Goal: Task Accomplishment & Management: Use online tool/utility

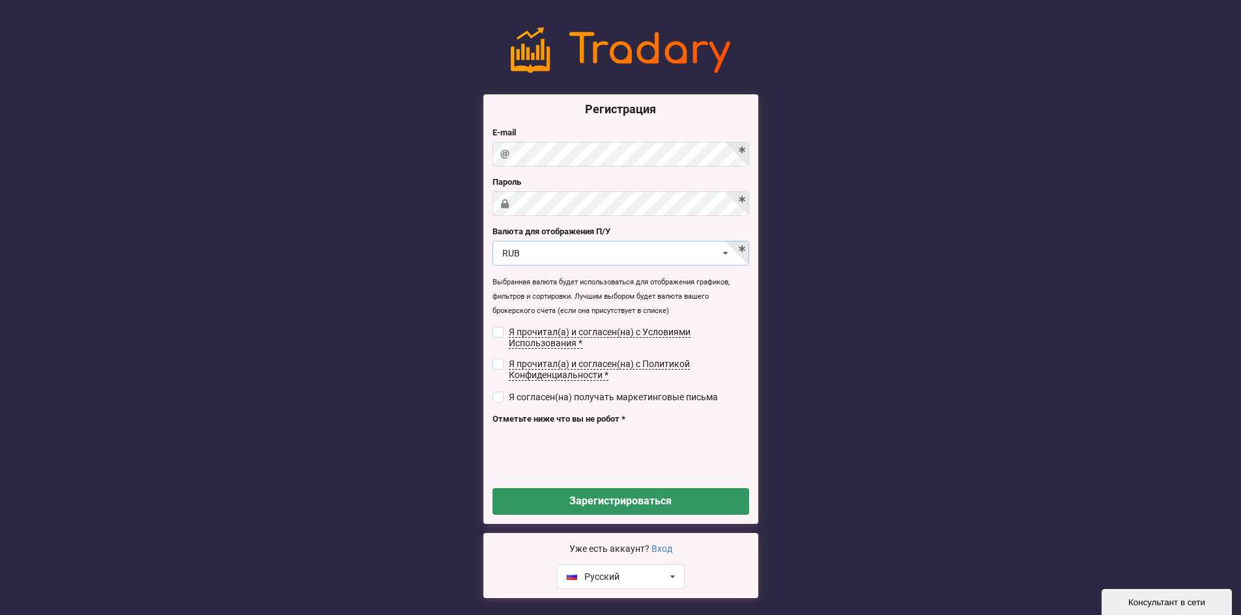
click at [684, 252] on div "RUB USD RUB EUR UAH" at bounding box center [620, 253] width 257 height 25
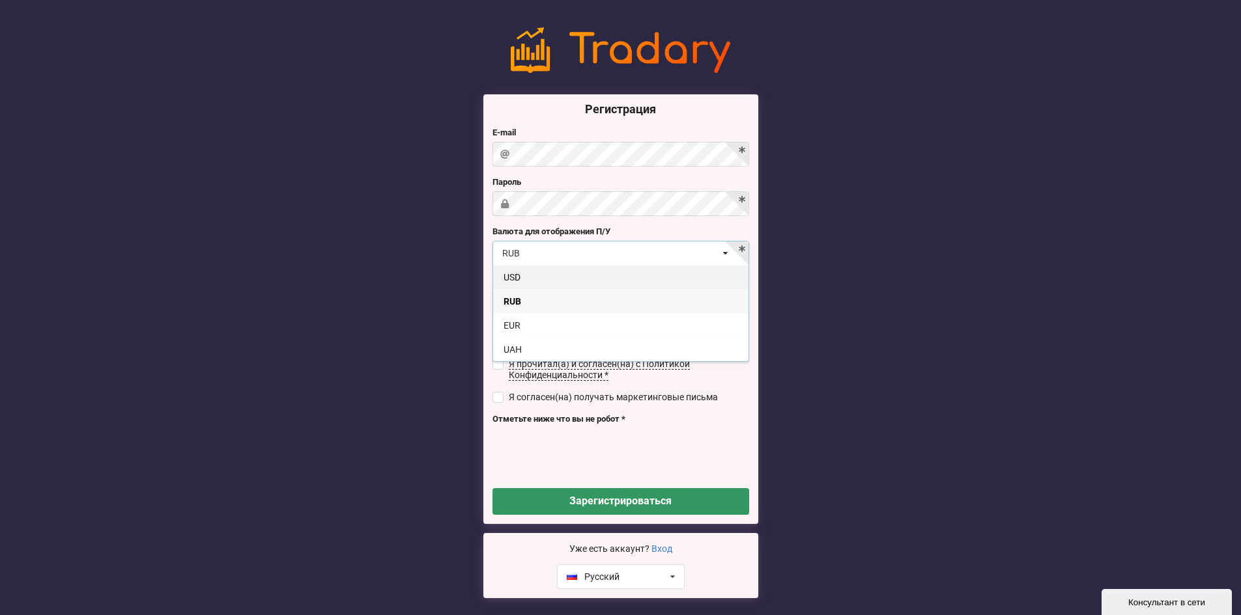
click at [604, 276] on div "USD" at bounding box center [620, 277] width 255 height 24
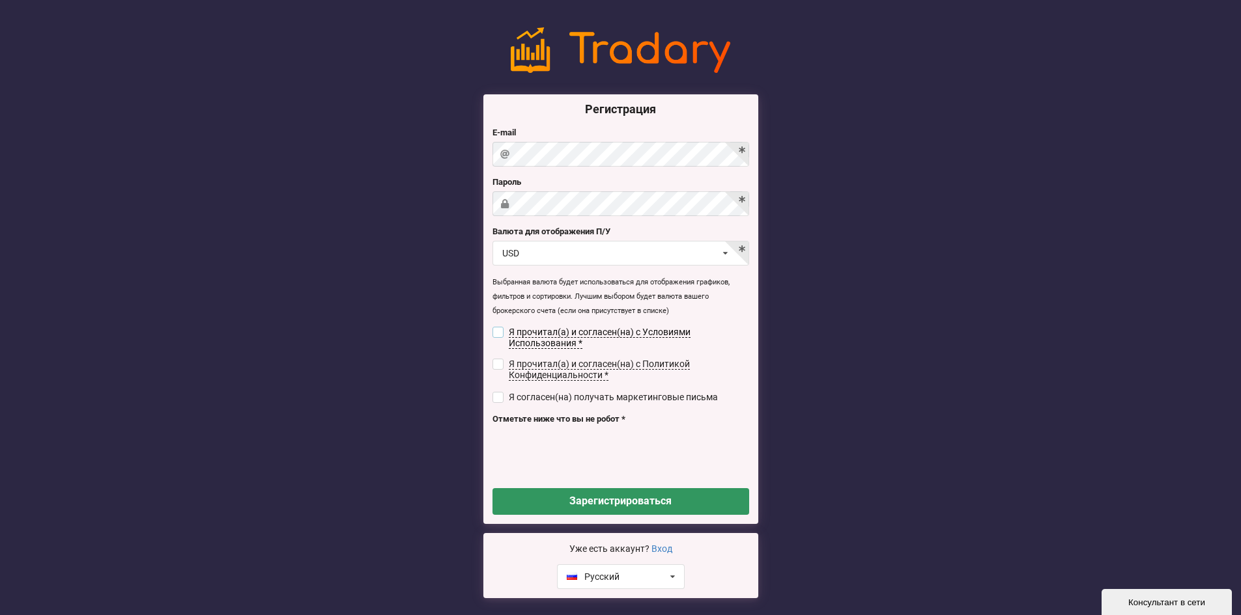
click at [494, 328] on input "checkbox" at bounding box center [497, 332] width 11 height 11
checkbox input "true"
click at [496, 359] on input "checkbox" at bounding box center [497, 364] width 11 height 11
click at [496, 360] on input "checkbox" at bounding box center [497, 364] width 11 height 11
click at [496, 363] on input "checkbox" at bounding box center [497, 364] width 11 height 11
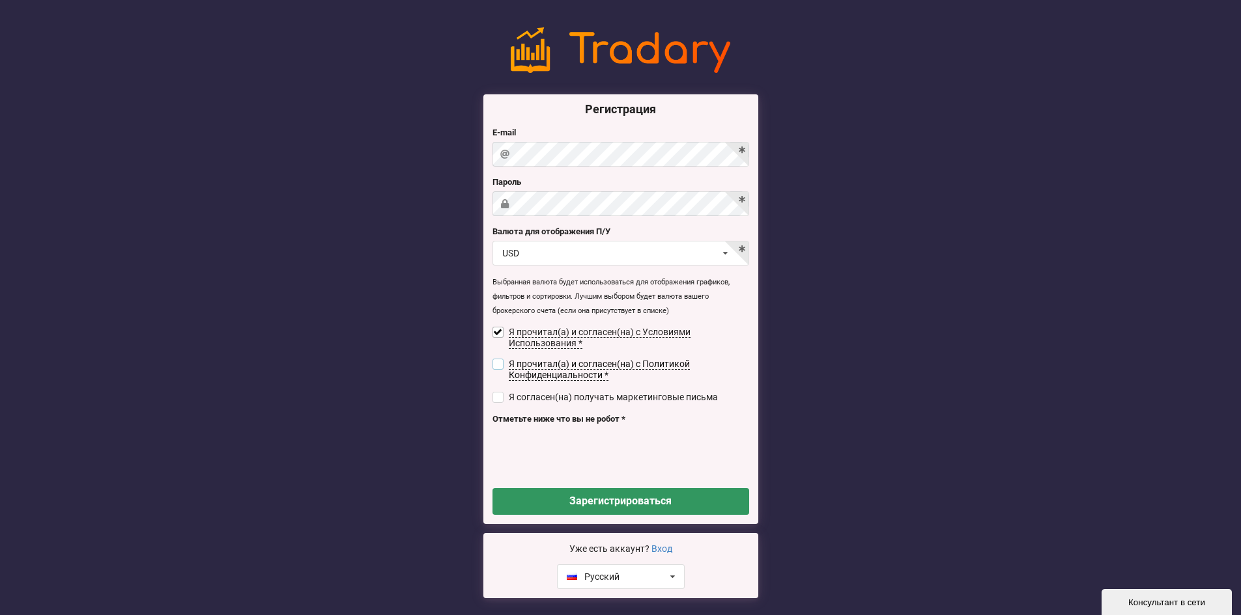
checkbox input "true"
click at [571, 502] on button "Зарегистрироваться" at bounding box center [620, 501] width 257 height 27
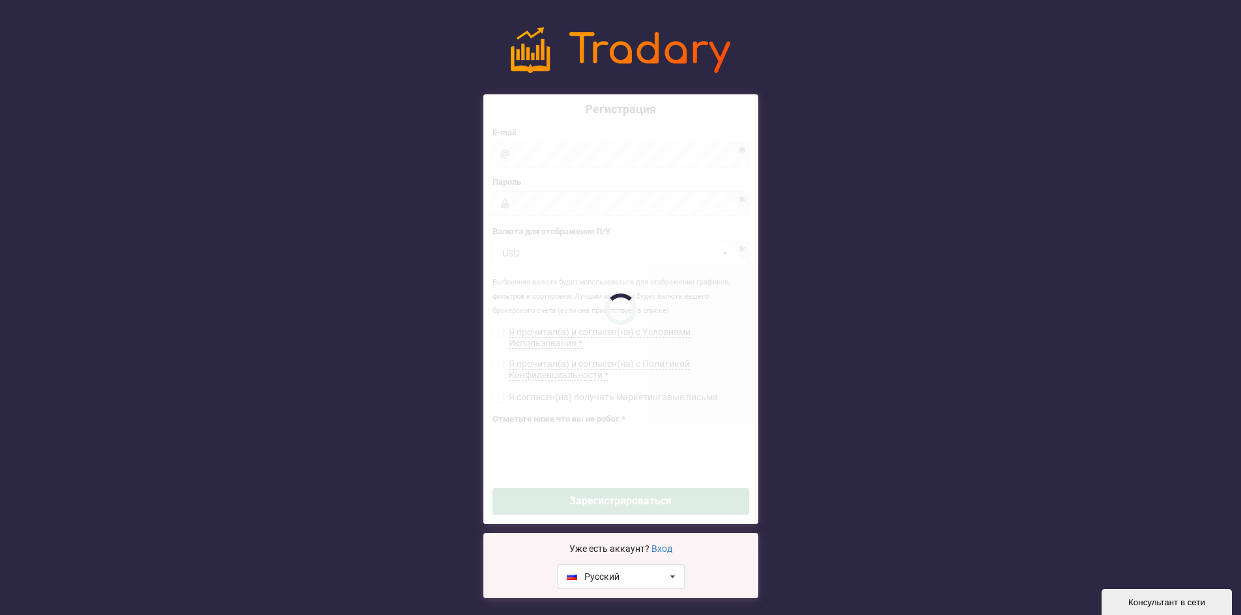
checkbox input "false"
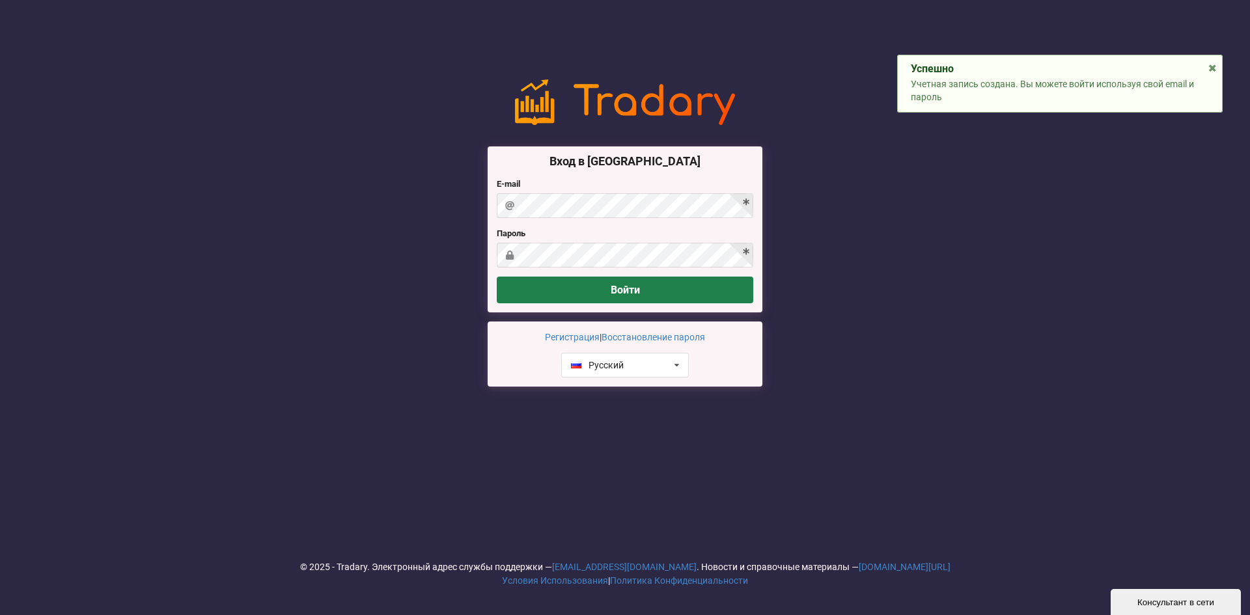
click at [716, 289] on button "Войти" at bounding box center [625, 290] width 257 height 27
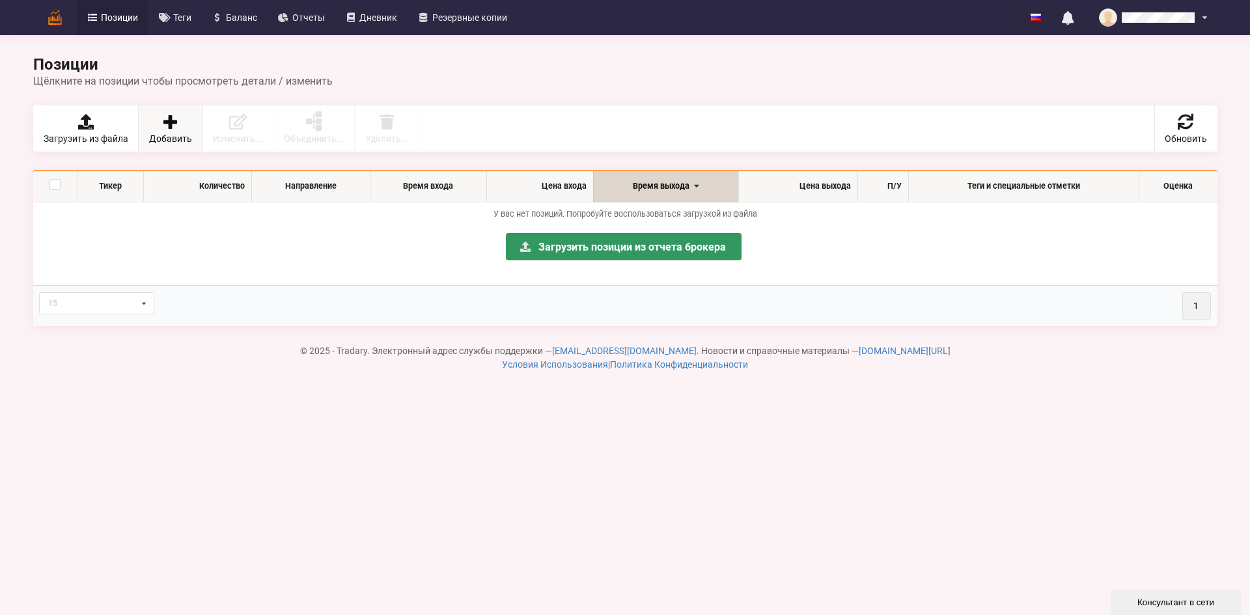
click at [188, 137] on span "Добавить" at bounding box center [170, 138] width 43 height 9
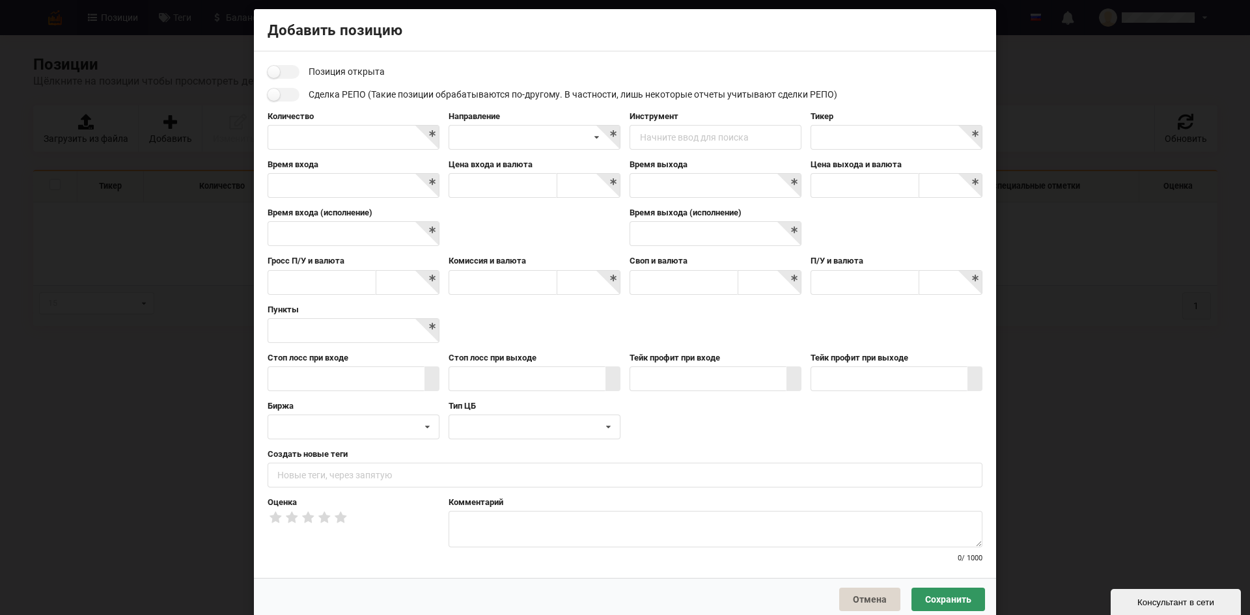
click at [290, 79] on div "Позиция открыта Сделка РЕПО (Такие позиции обрабатываются по-другому. В частнос…" at bounding box center [625, 315] width 715 height 500
click at [288, 77] on input "checkbox" at bounding box center [284, 72] width 32 height 14
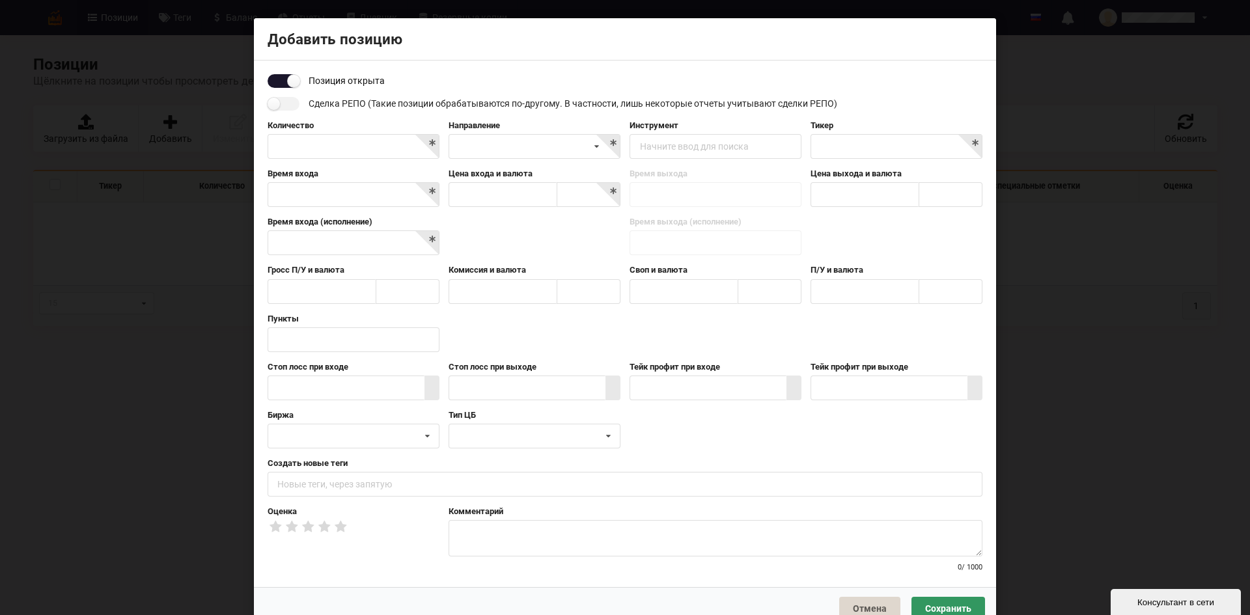
click at [287, 77] on input "checkbox" at bounding box center [284, 81] width 32 height 14
checkbox input "false"
click at [539, 146] on div "Короткая Длинная" at bounding box center [535, 146] width 172 height 25
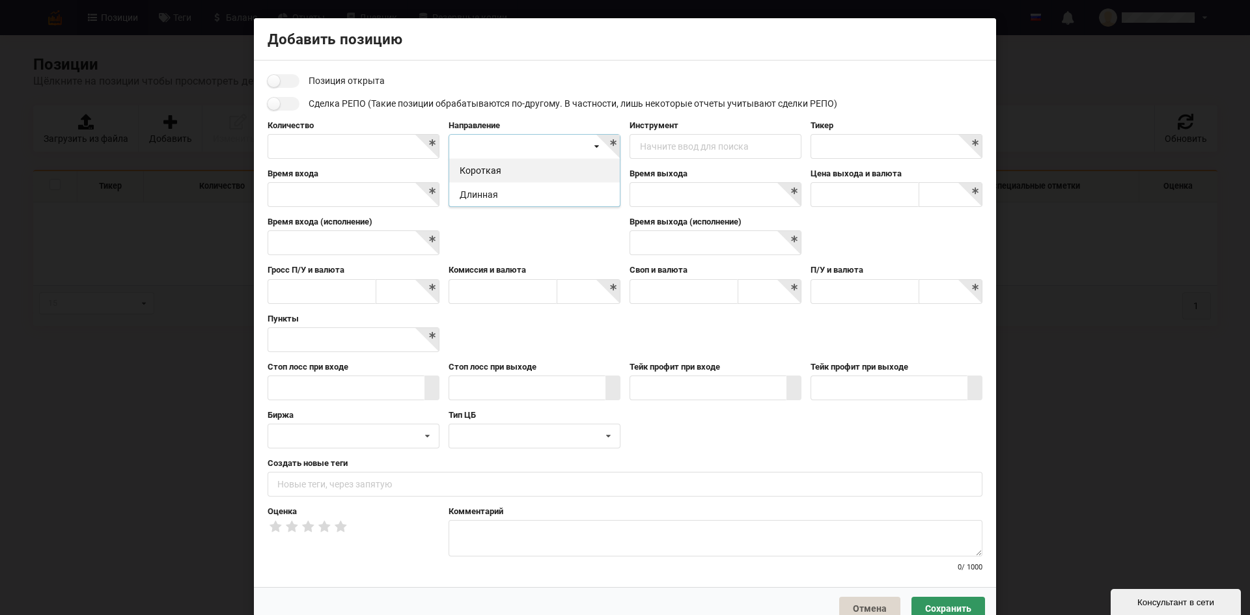
click at [509, 172] on div "Короткая" at bounding box center [534, 170] width 171 height 24
click at [350, 141] on input "text" at bounding box center [354, 146] width 172 height 25
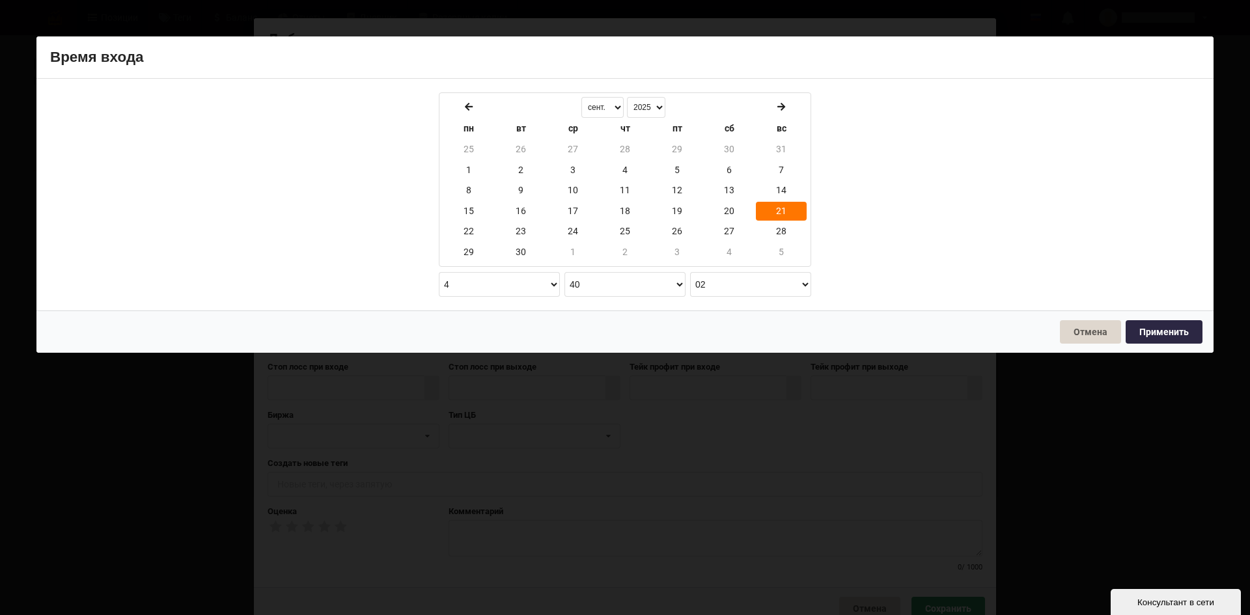
click at [346, 193] on body "Позиции Теги [GEOGRAPHIC_DATA] Отчеты Дневник Резервные копии English Русский Н…" at bounding box center [625, 338] width 1250 height 677
click at [1085, 330] on button "Отмена" at bounding box center [1090, 331] width 61 height 23
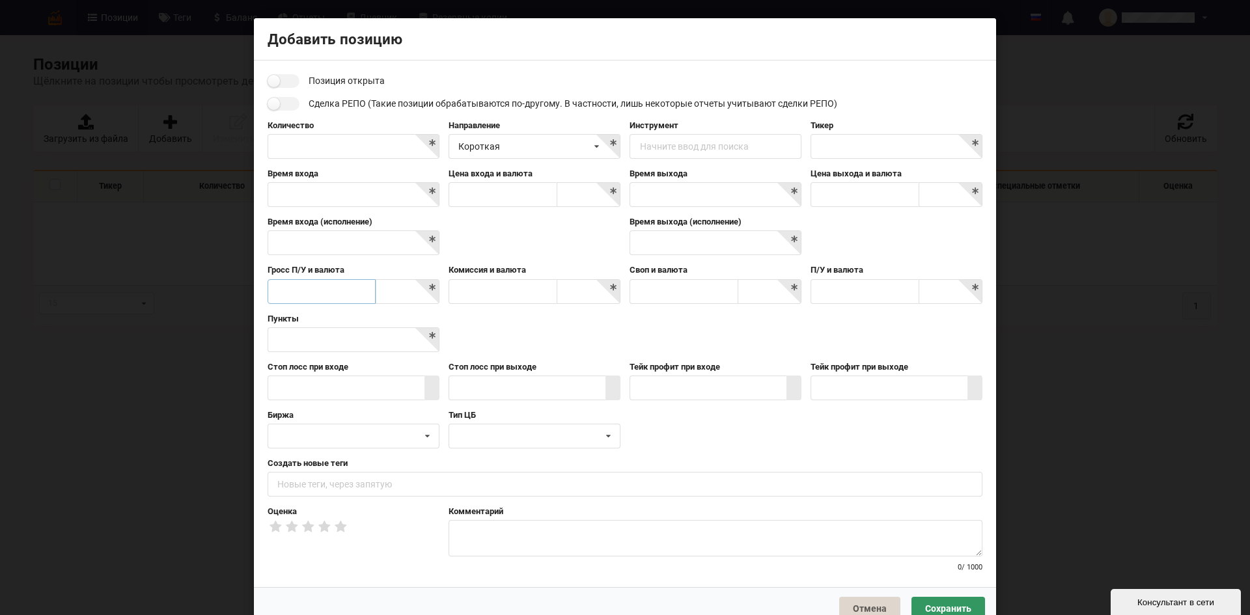
click at [339, 295] on input "text" at bounding box center [322, 291] width 108 height 25
click at [418, 302] on input at bounding box center [408, 292] width 63 height 25
type input "b"
type input "e"
click at [516, 290] on input "text" at bounding box center [503, 291] width 108 height 25
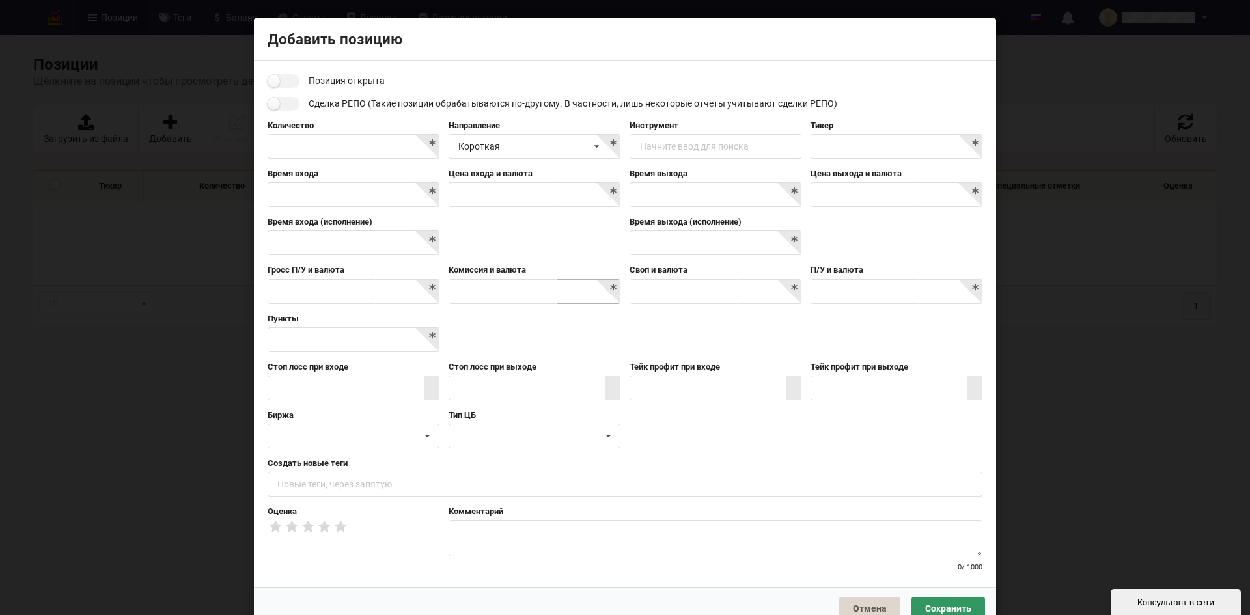
click at [601, 294] on input at bounding box center [589, 292] width 63 height 25
click at [496, 293] on input "text" at bounding box center [503, 291] width 108 height 25
click at [500, 343] on div "Пункты" at bounding box center [625, 337] width 724 height 48
click at [352, 343] on input "text" at bounding box center [354, 340] width 172 height 25
click at [326, 388] on input "text" at bounding box center [346, 388] width 157 height 25
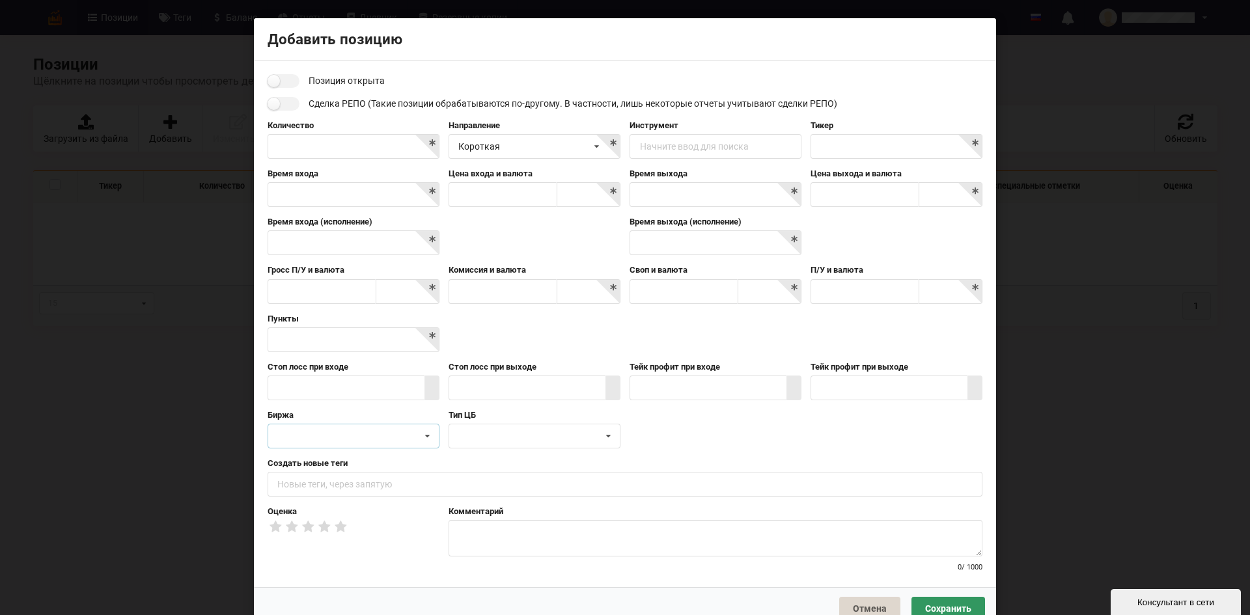
click at [356, 434] on div "AMEX CBOT CBOT/Globex CME CME/Globex COMEX COMEXG EUREX" at bounding box center [354, 436] width 172 height 25
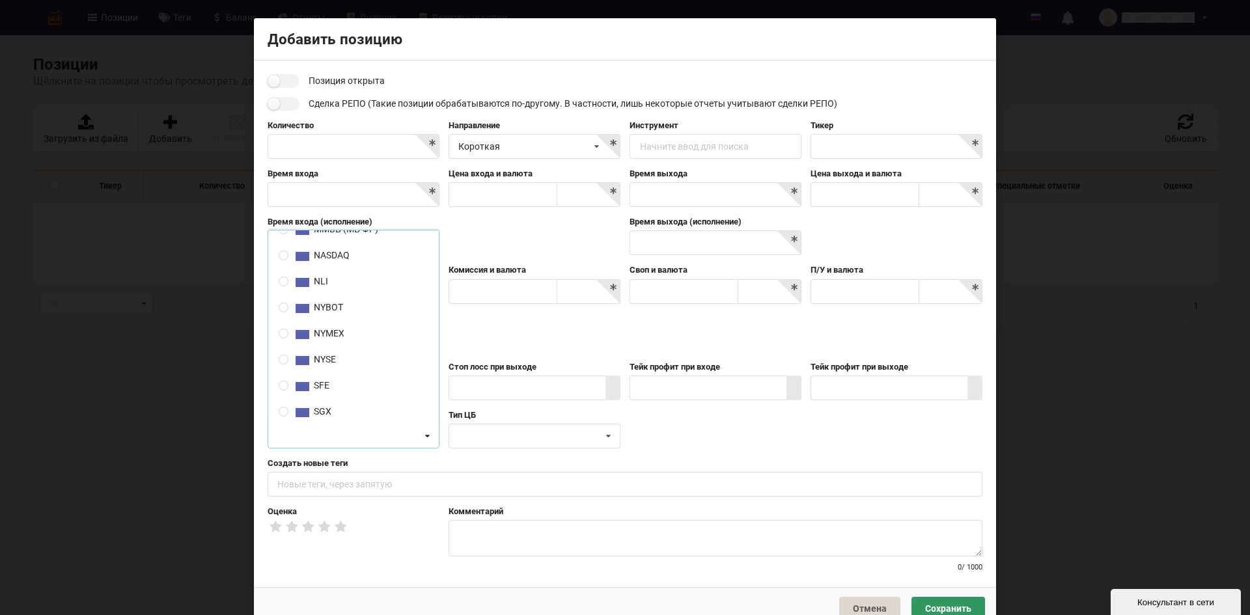
scroll to position [33, 0]
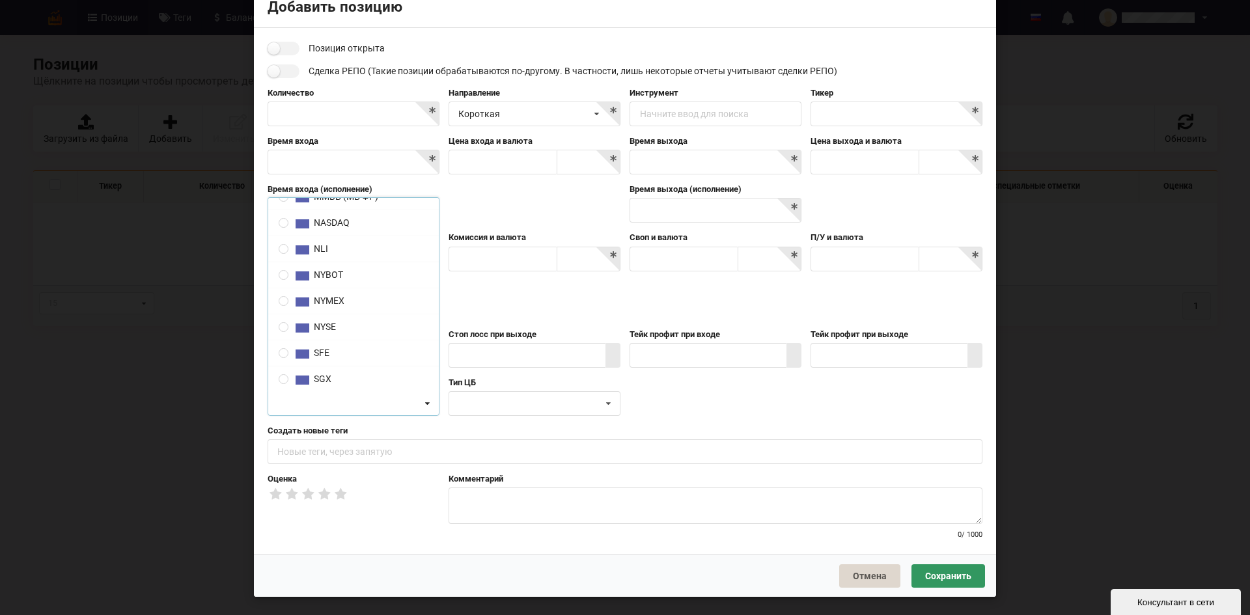
click at [501, 315] on div "Пункты" at bounding box center [625, 305] width 724 height 48
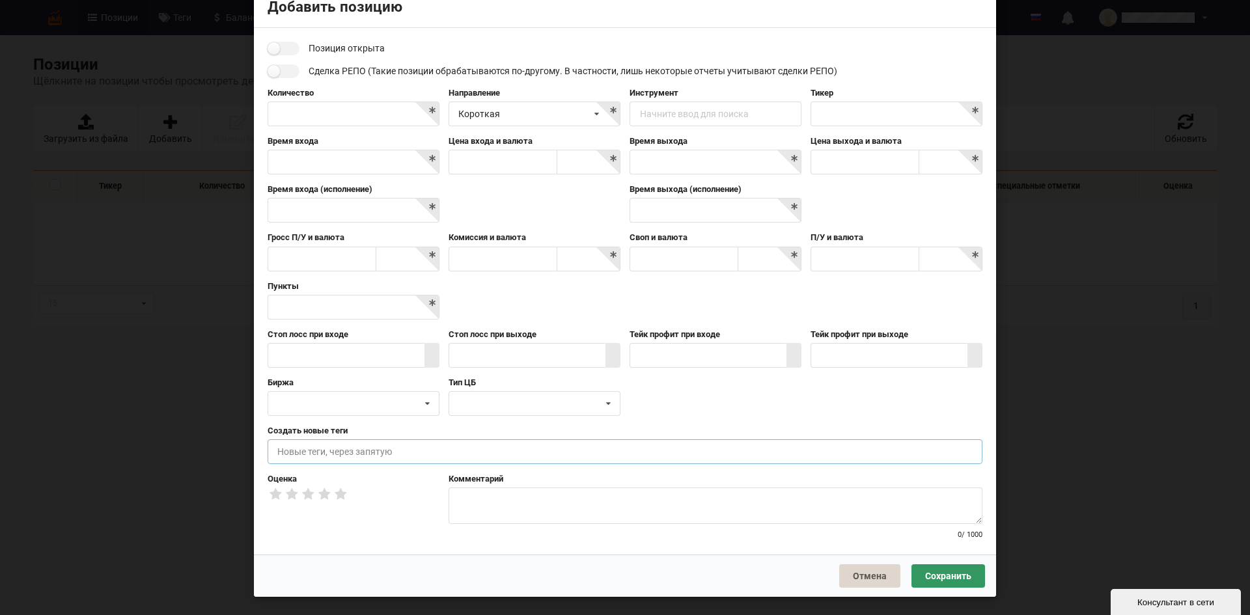
click at [425, 453] on input "text" at bounding box center [625, 452] width 715 height 25
click at [681, 351] on input "text" at bounding box center [708, 355] width 157 height 25
click at [938, 587] on button "Сохранить" at bounding box center [949, 576] width 74 height 23
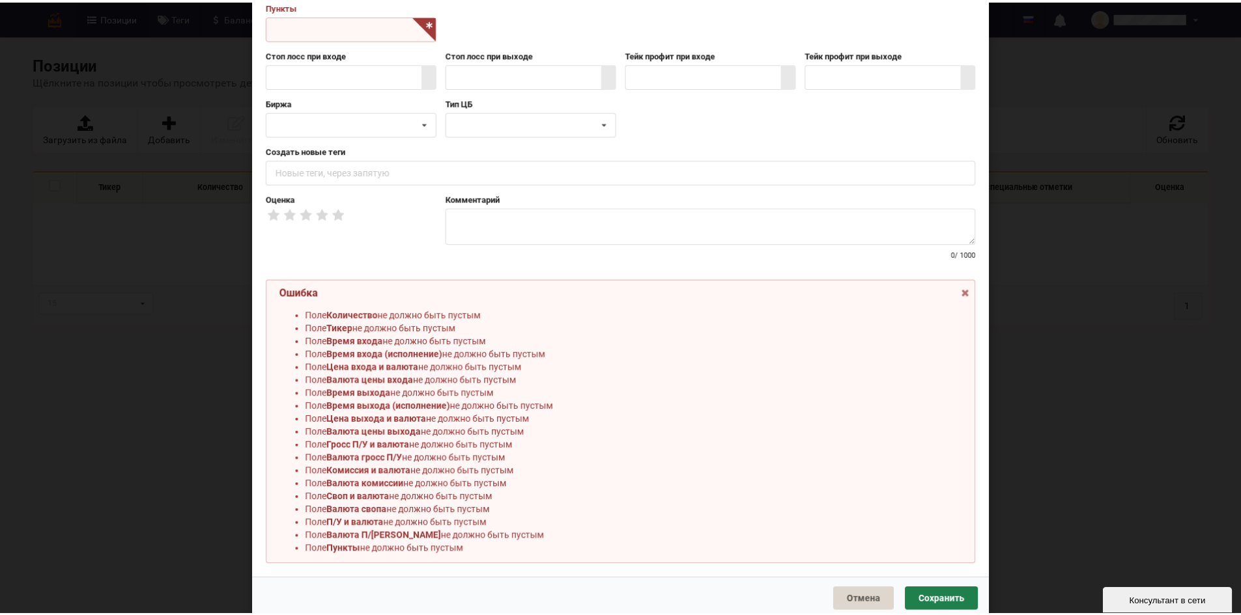
scroll to position [337, 0]
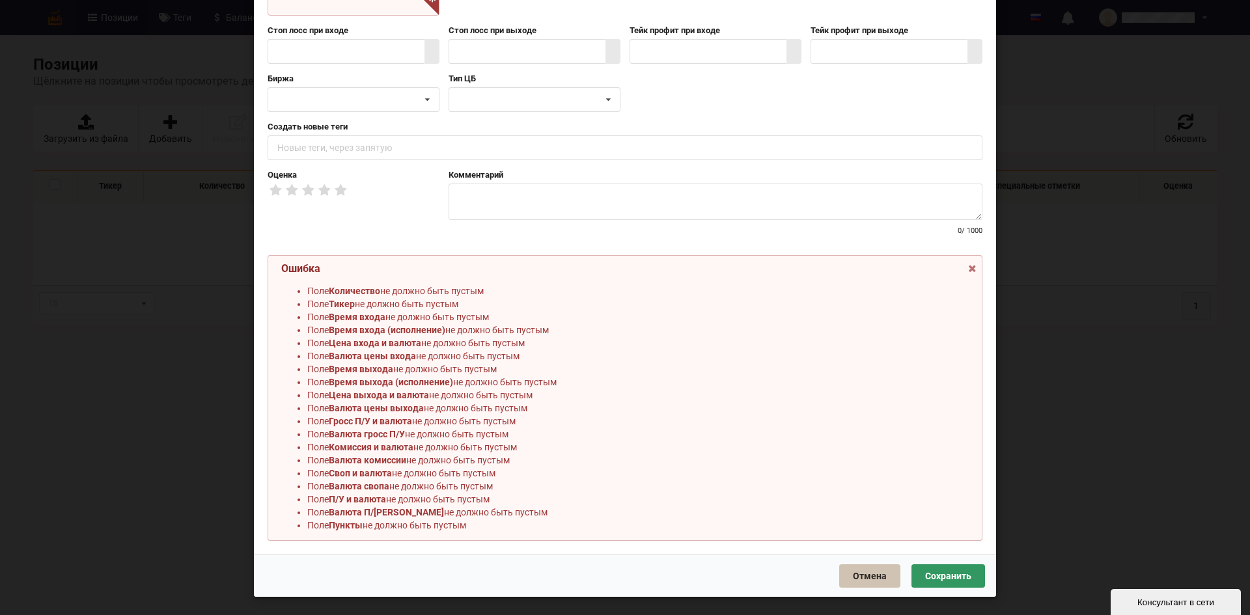
click at [888, 575] on button "Отмена" at bounding box center [869, 576] width 61 height 23
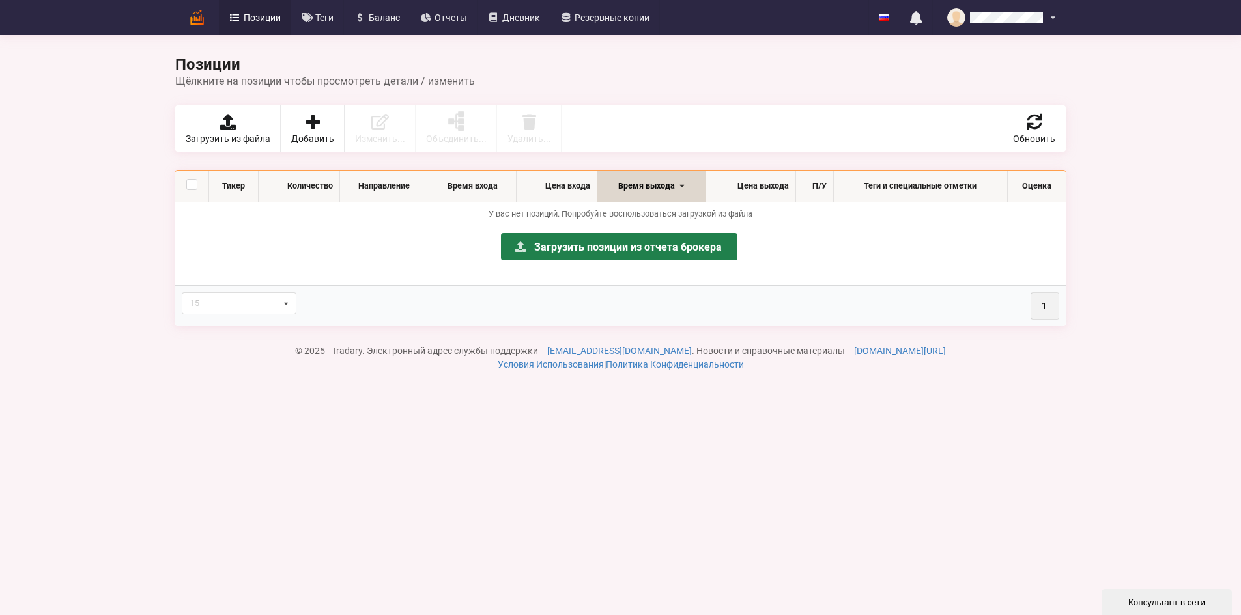
click at [582, 253] on link "Загрузить позиции из отчета брокера" at bounding box center [619, 246] width 236 height 27
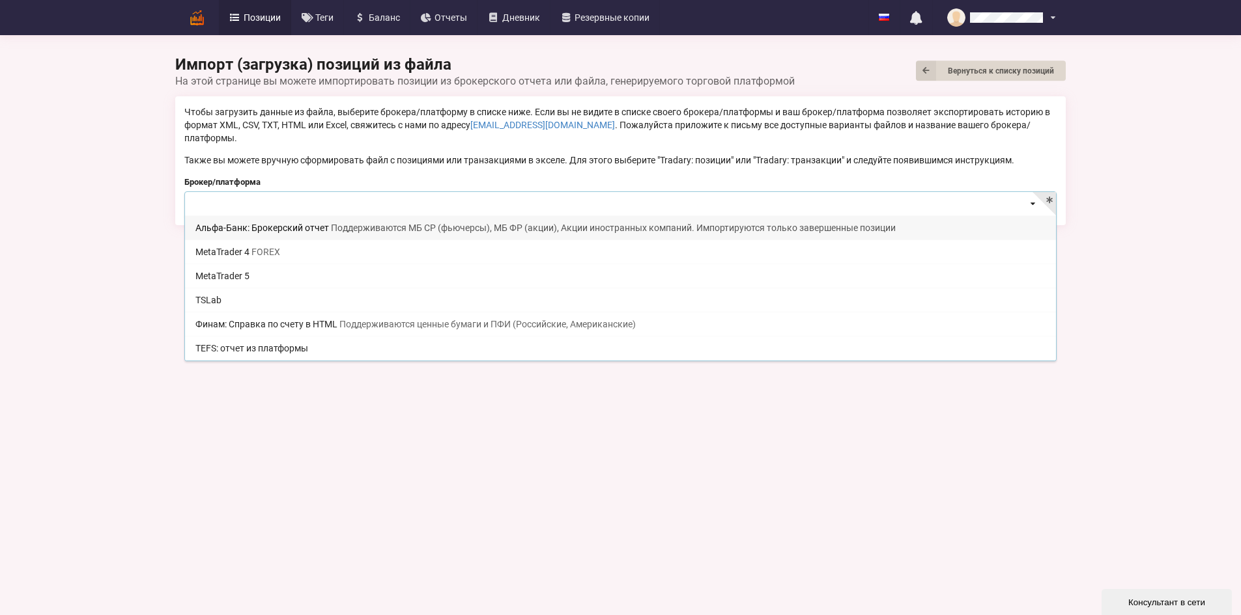
click at [722, 204] on div "Альфа-Банк: Брокерский отчет Поддерживаются МБ СР (фьючерсы), МБ ФР (акции), Ак…" at bounding box center [620, 203] width 872 height 25
